Goal: Information Seeking & Learning: Learn about a topic

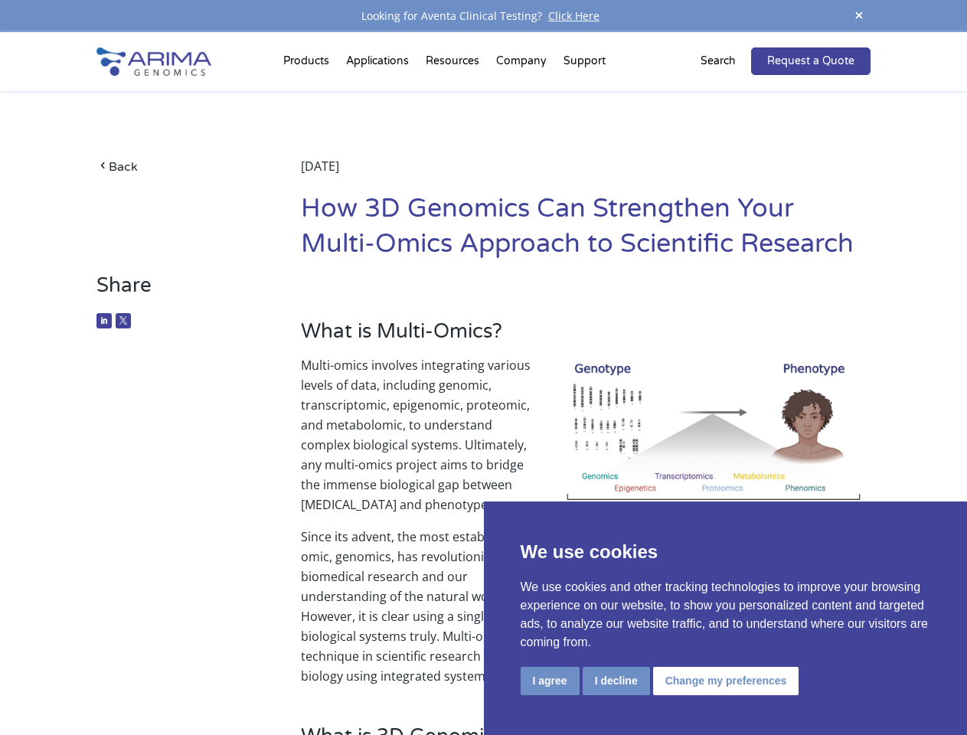
click at [483, 368] on p "Multi-omics involves integrating various levels of data, including genomic, tra…" at bounding box center [586, 441] width 570 height 172
click at [550, 681] on button "I agree" at bounding box center [550, 681] width 59 height 28
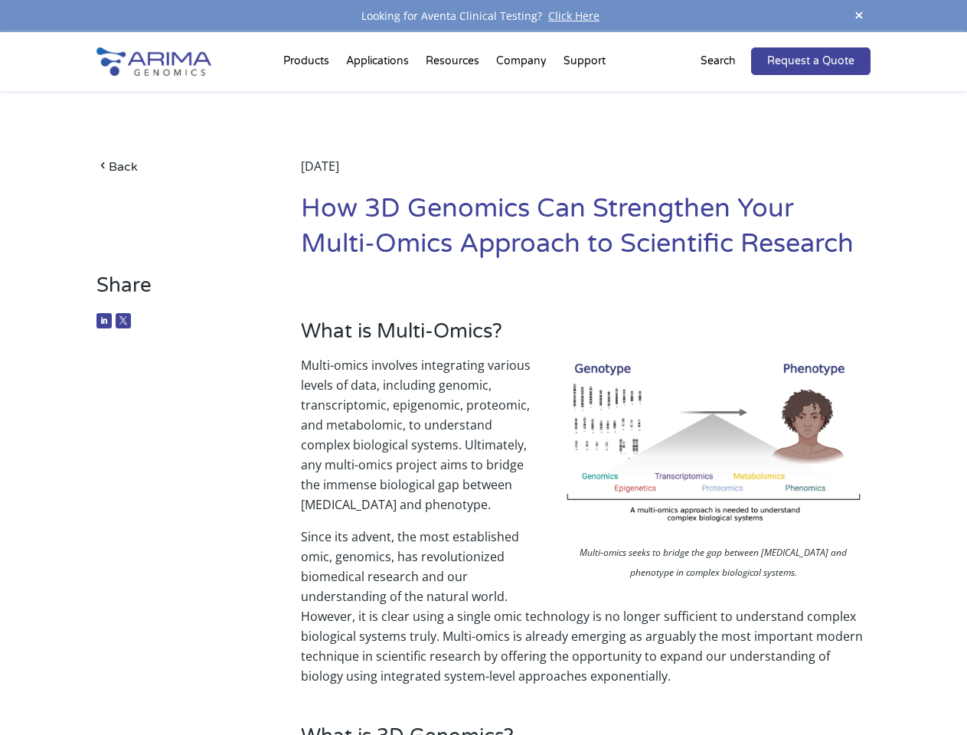
click at [616, 681] on p "Since its advent, the most established omic, genomics, has revolutionized biome…" at bounding box center [586, 606] width 570 height 159
click at [724, 681] on p "Since its advent, the most established omic, genomics, has revolutionized biome…" at bounding box center [586, 606] width 570 height 159
click at [859, 16] on span at bounding box center [859, 16] width 23 height 21
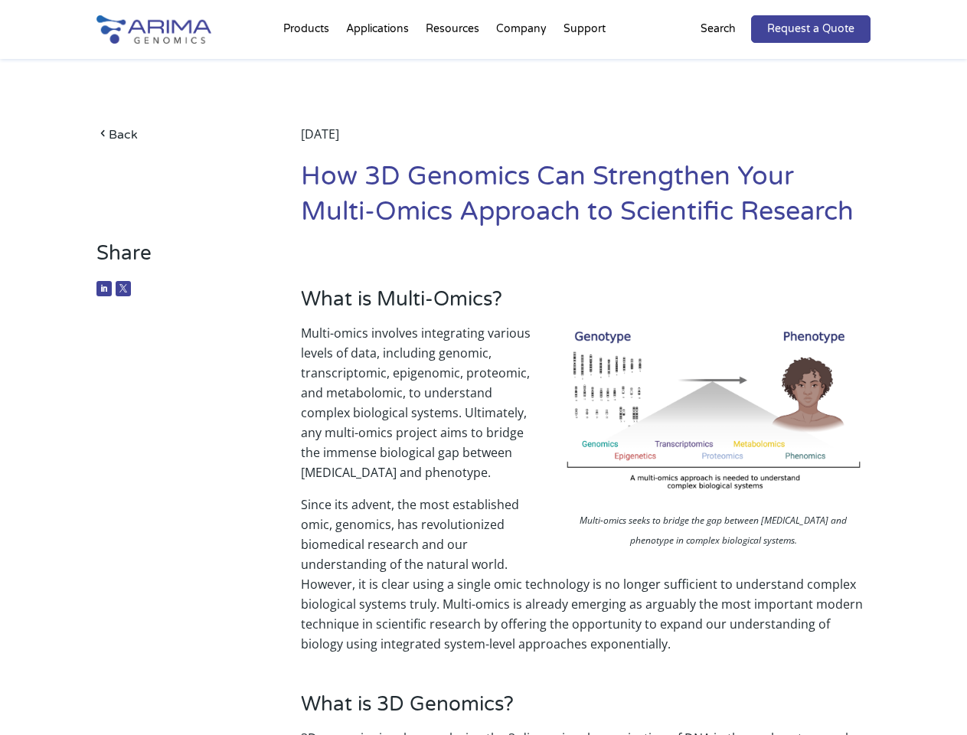
click at [483, 384] on p "Multi-omics involves integrating various levels of data, including genomic, tra…" at bounding box center [586, 409] width 570 height 172
click at [309, 64] on div "Back [DATE] How 3D Genomics Can Strengthen Your Multi-Omics Approach to Scienti…" at bounding box center [482, 150] width 773 height 182
click at [454, 64] on div "Back [DATE] How 3D Genomics Can Strengthen Your Multi-Omics Approach to Scienti…" at bounding box center [482, 150] width 773 height 182
click at [522, 64] on div "Back [DATE] How 3D Genomics Can Strengthen Your Multi-Omics Approach to Scienti…" at bounding box center [482, 150] width 773 height 182
click at [584, 64] on div "Back [DATE] How 3D Genomics Can Strengthen Your Multi-Omics Approach to Scienti…" at bounding box center [482, 150] width 773 height 182
